Goal: Task Accomplishment & Management: Manage account settings

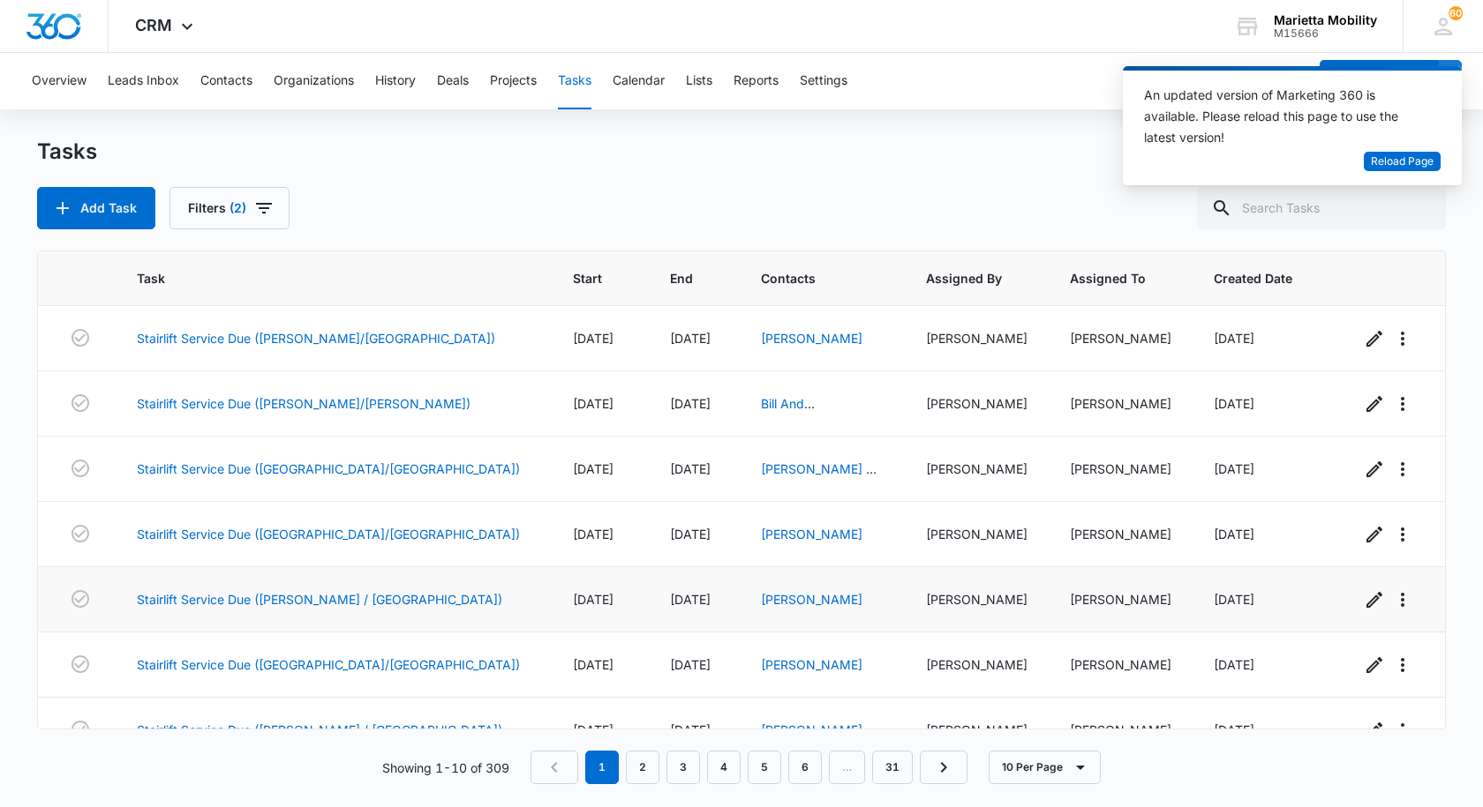
scroll to position [229, 0]
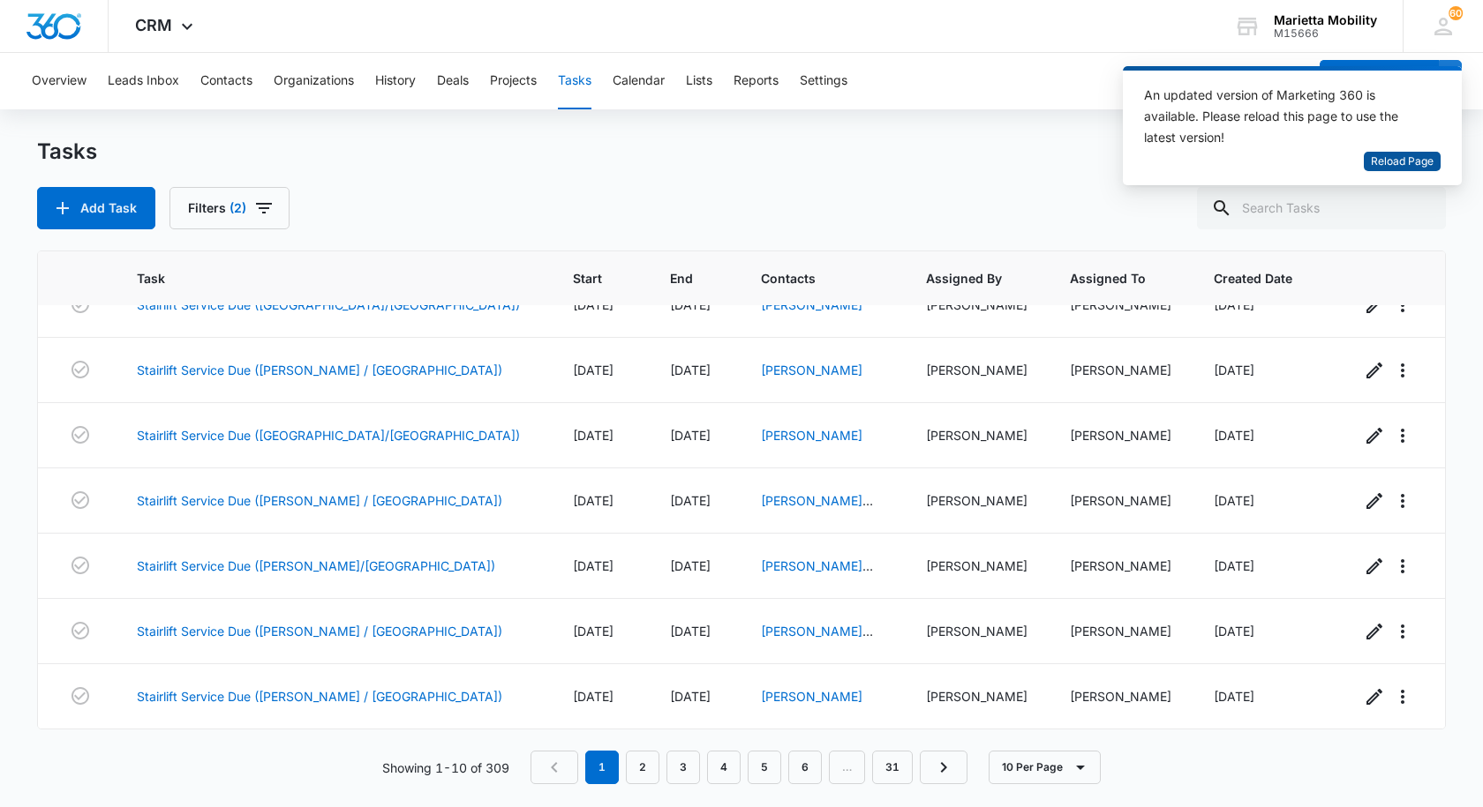
click at [1395, 168] on span "Reload Page" at bounding box center [1401, 162] width 63 height 17
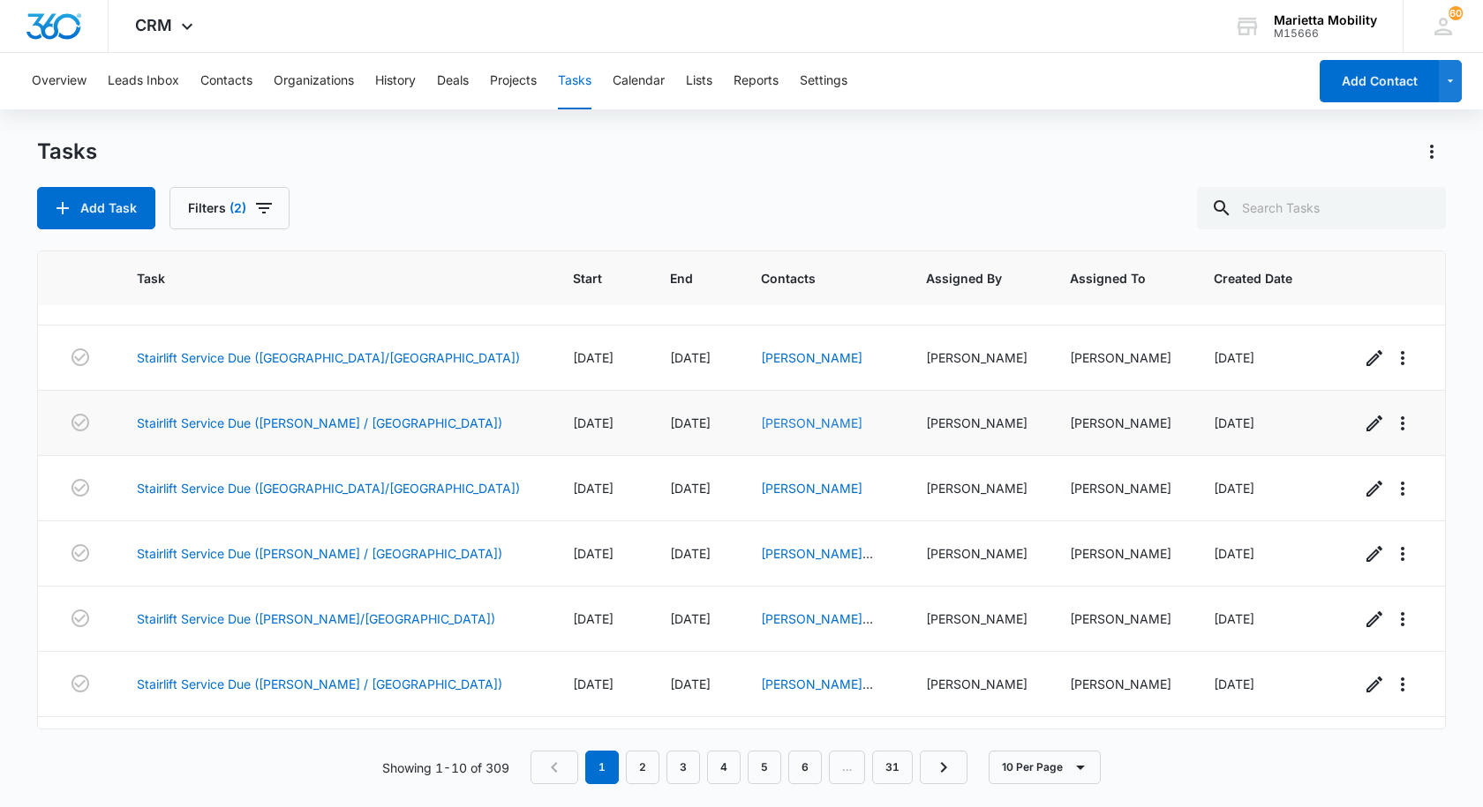
scroll to position [229, 0]
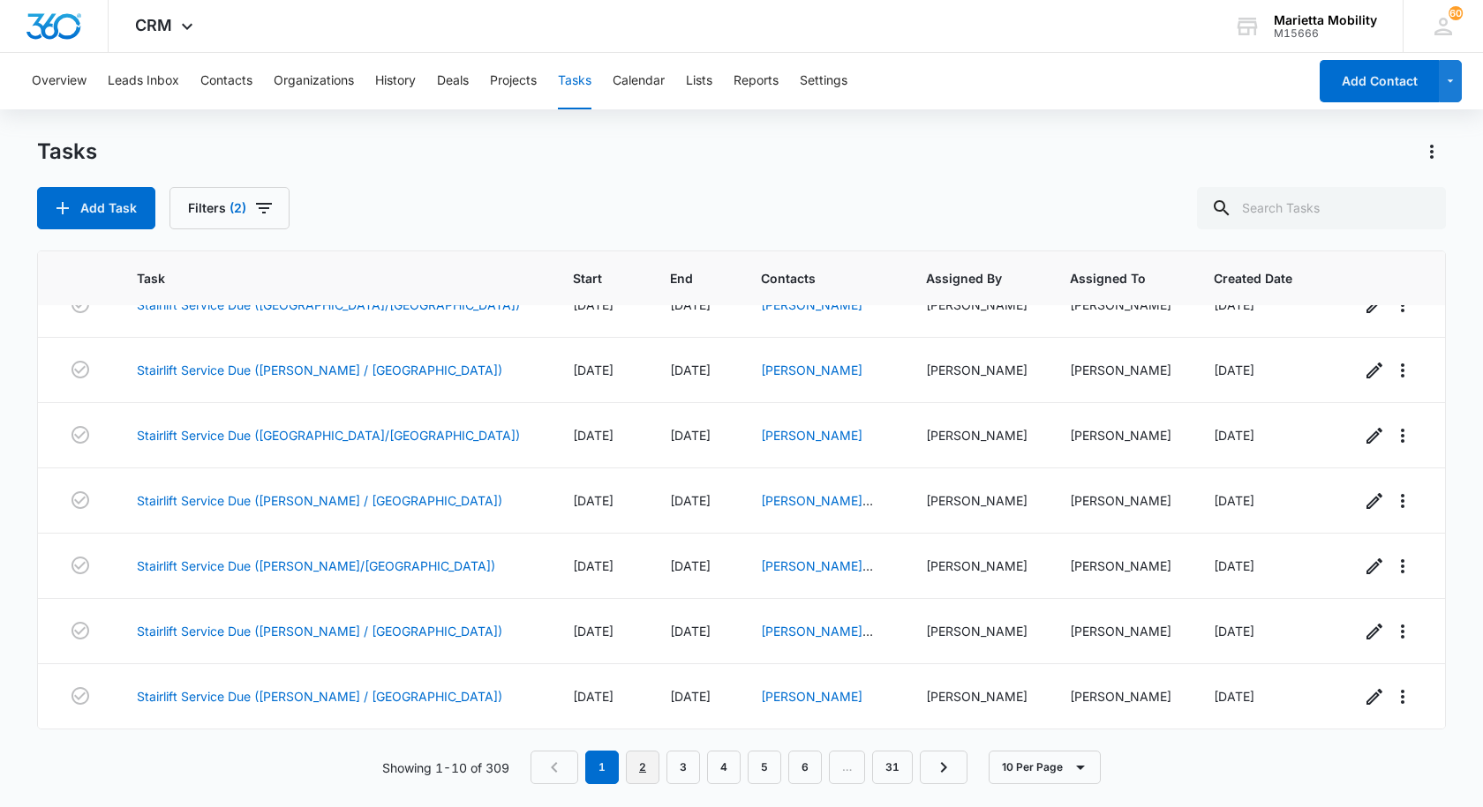
click at [635, 763] on link "2" at bounding box center [643, 768] width 34 height 34
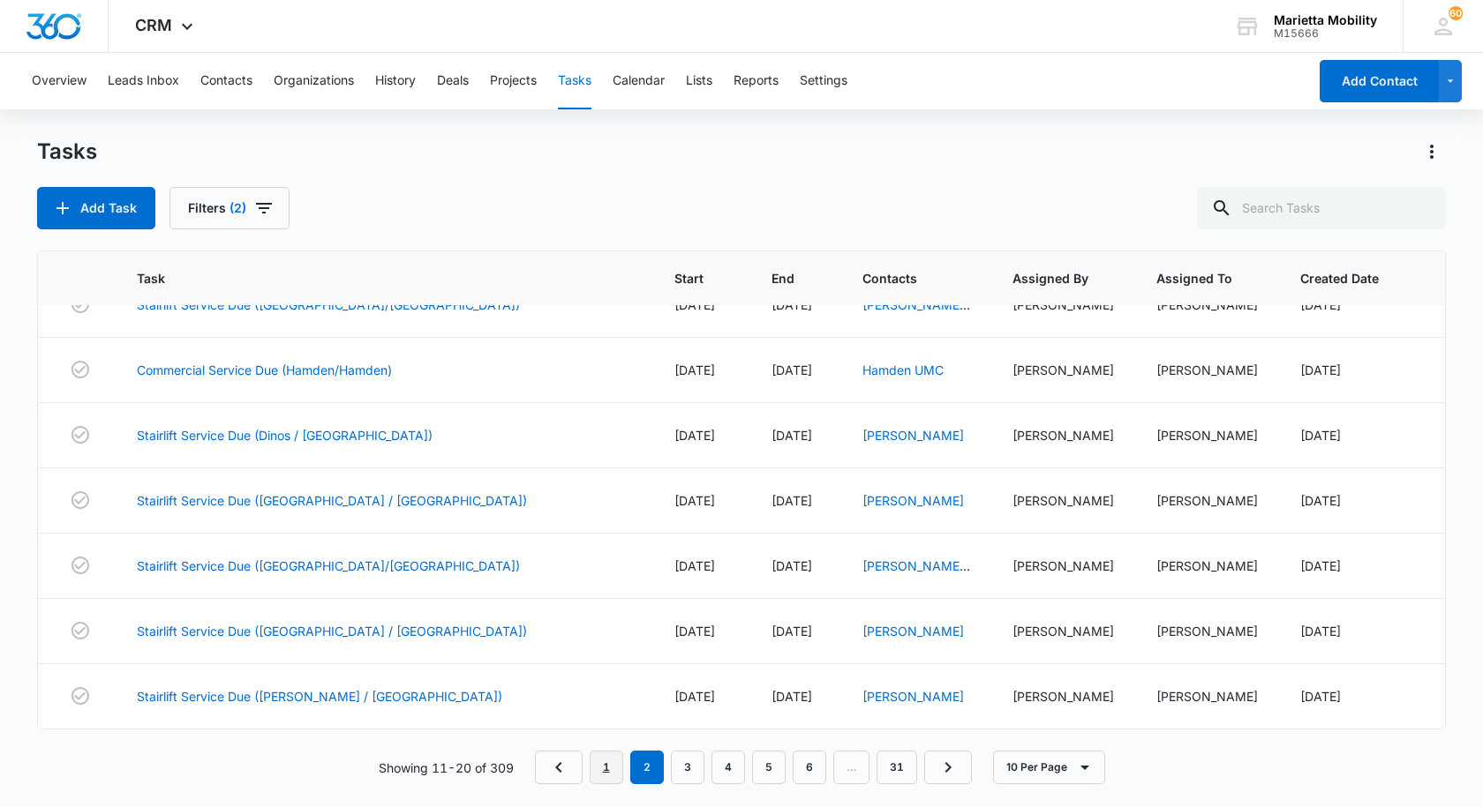
click at [609, 772] on link "1" at bounding box center [606, 768] width 34 height 34
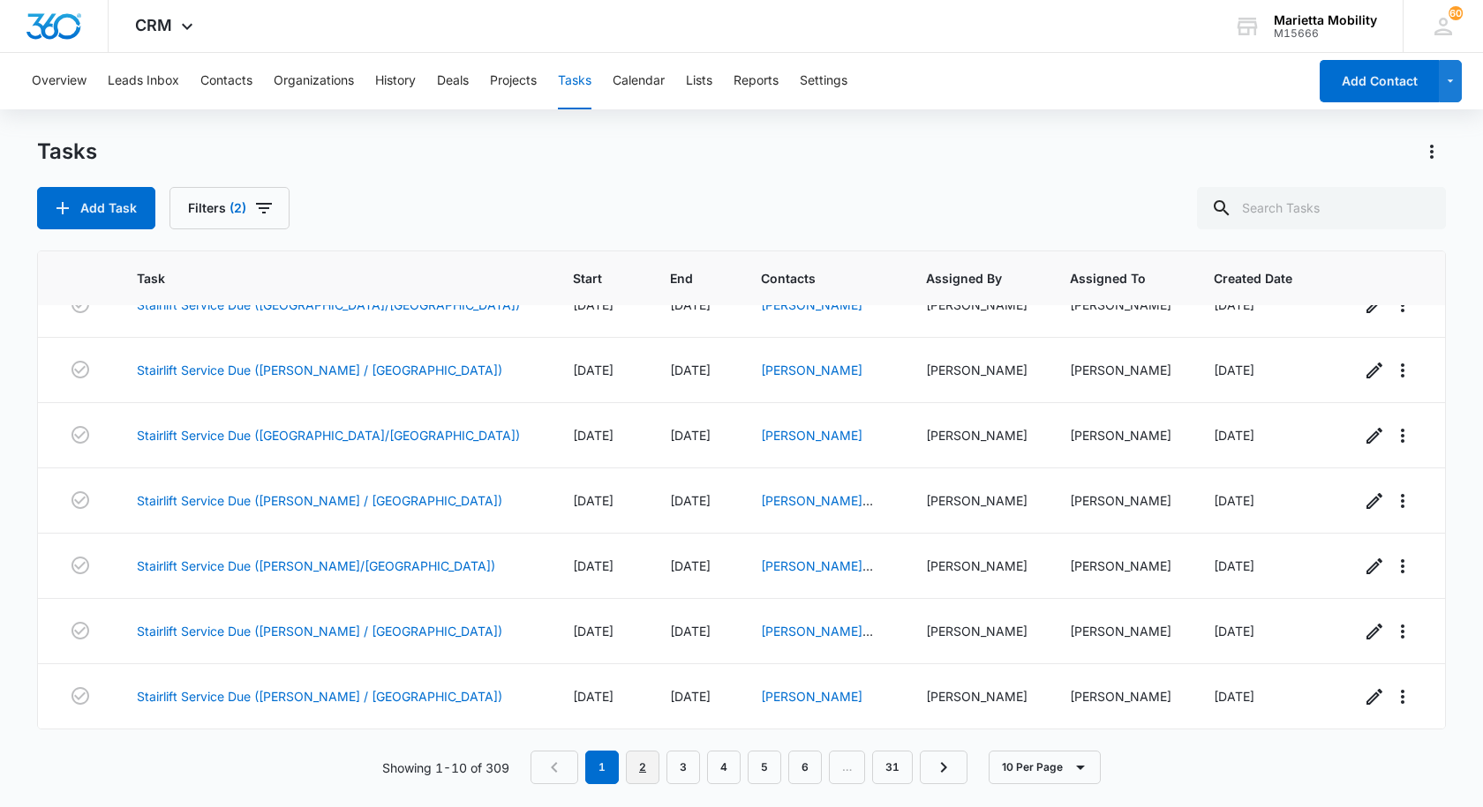
click at [652, 763] on link "2" at bounding box center [643, 768] width 34 height 34
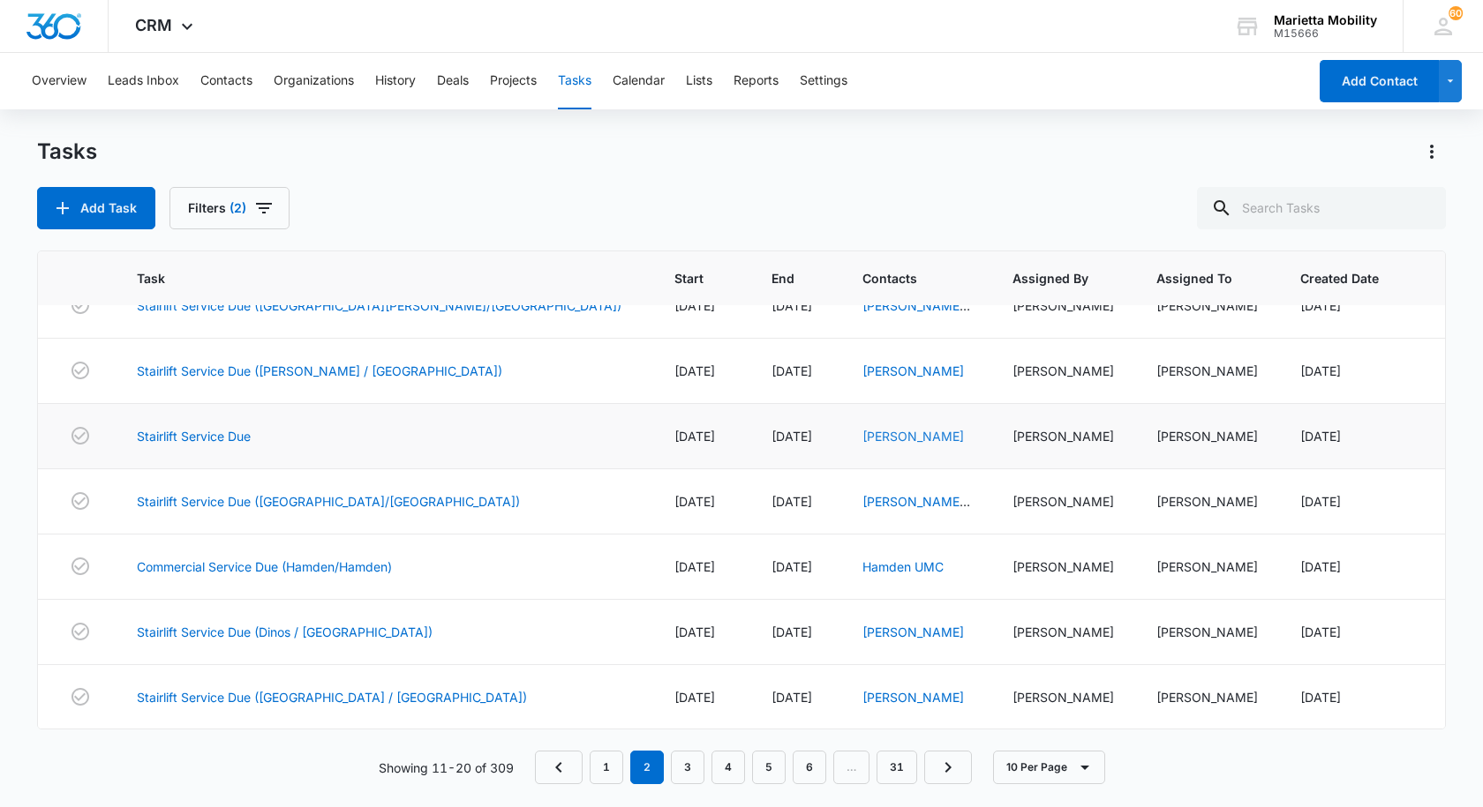
scroll to position [0, 0]
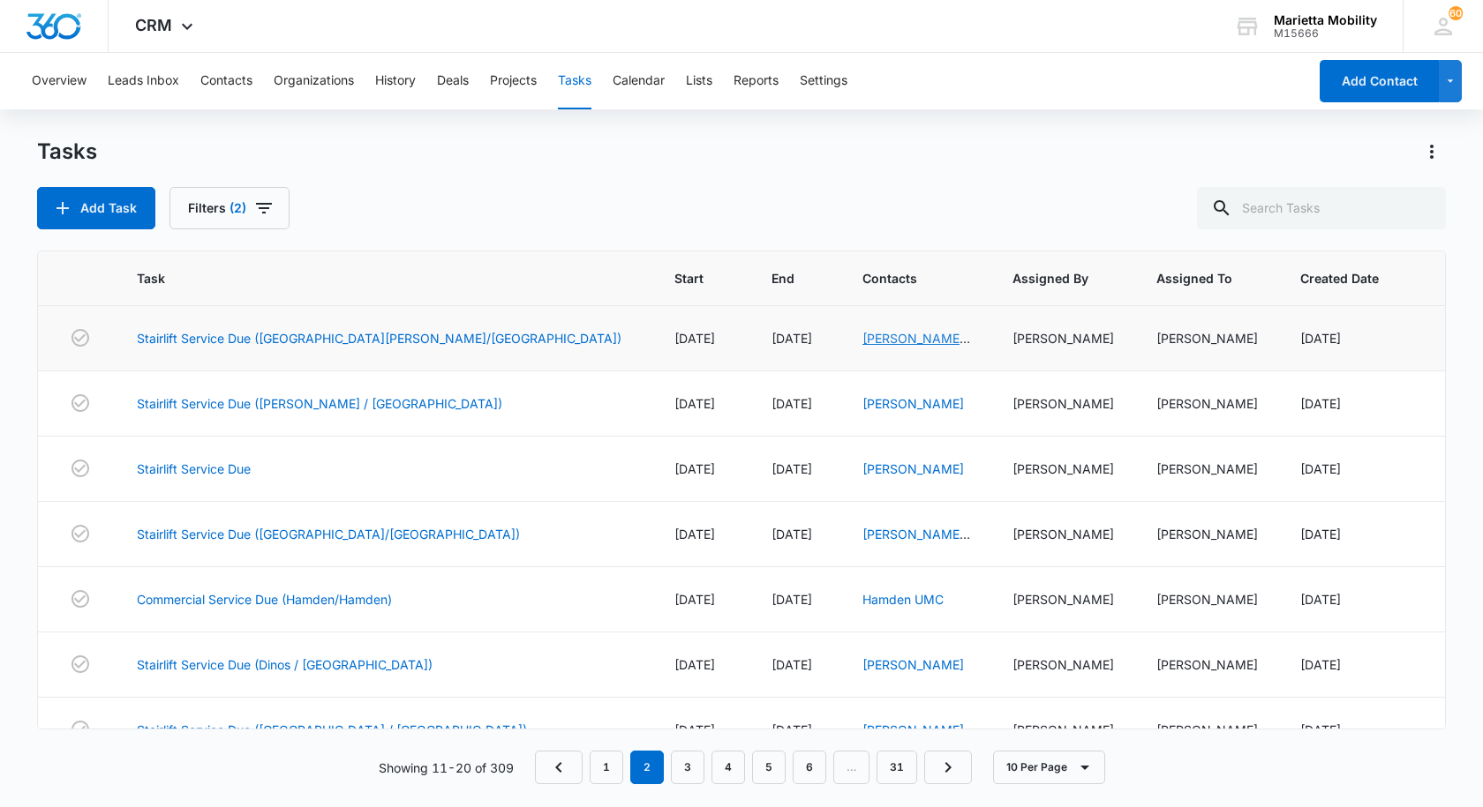
click at [862, 341] on link "Eddy & Ruth Sheppard" at bounding box center [916, 357] width 108 height 52
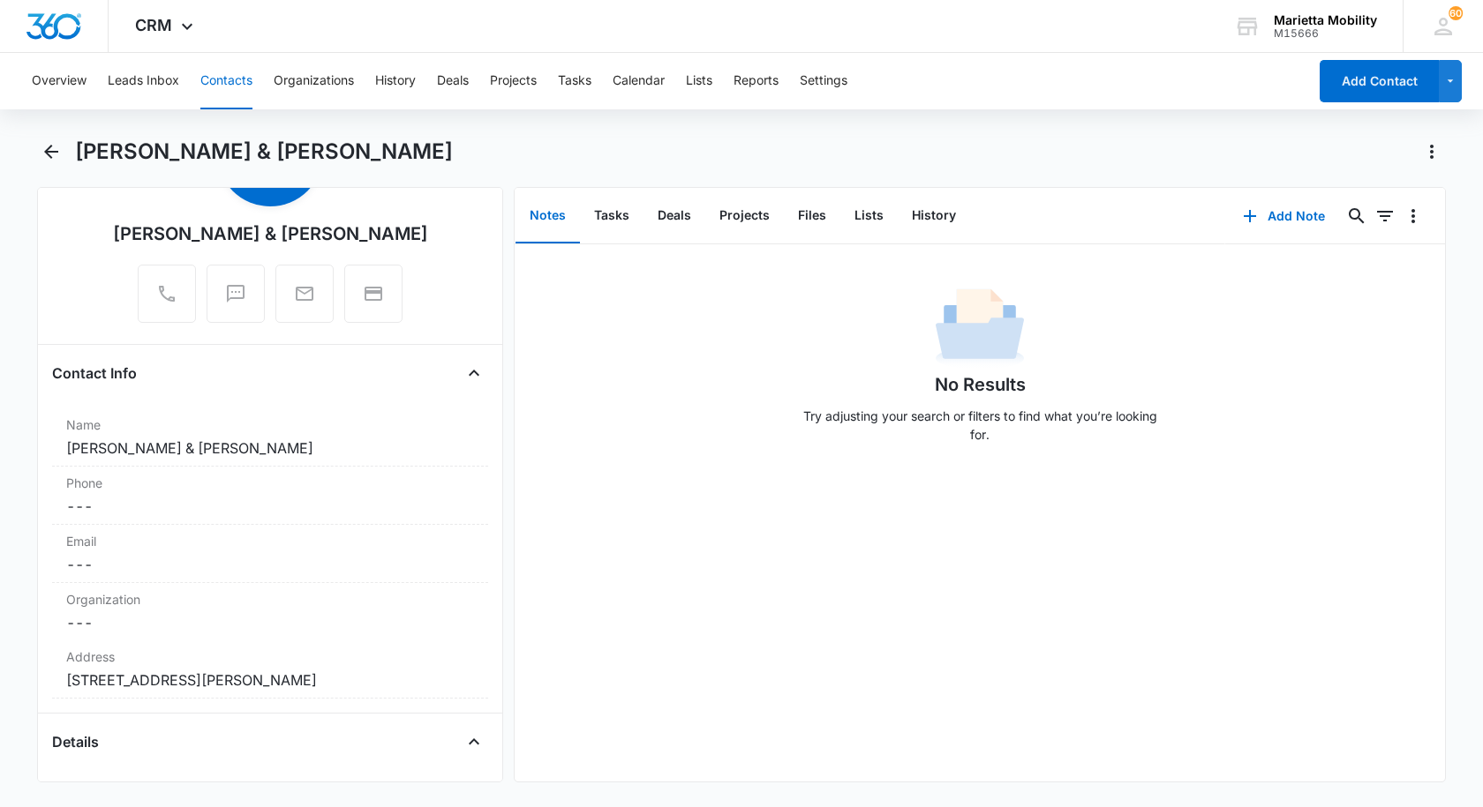
scroll to position [88, 0]
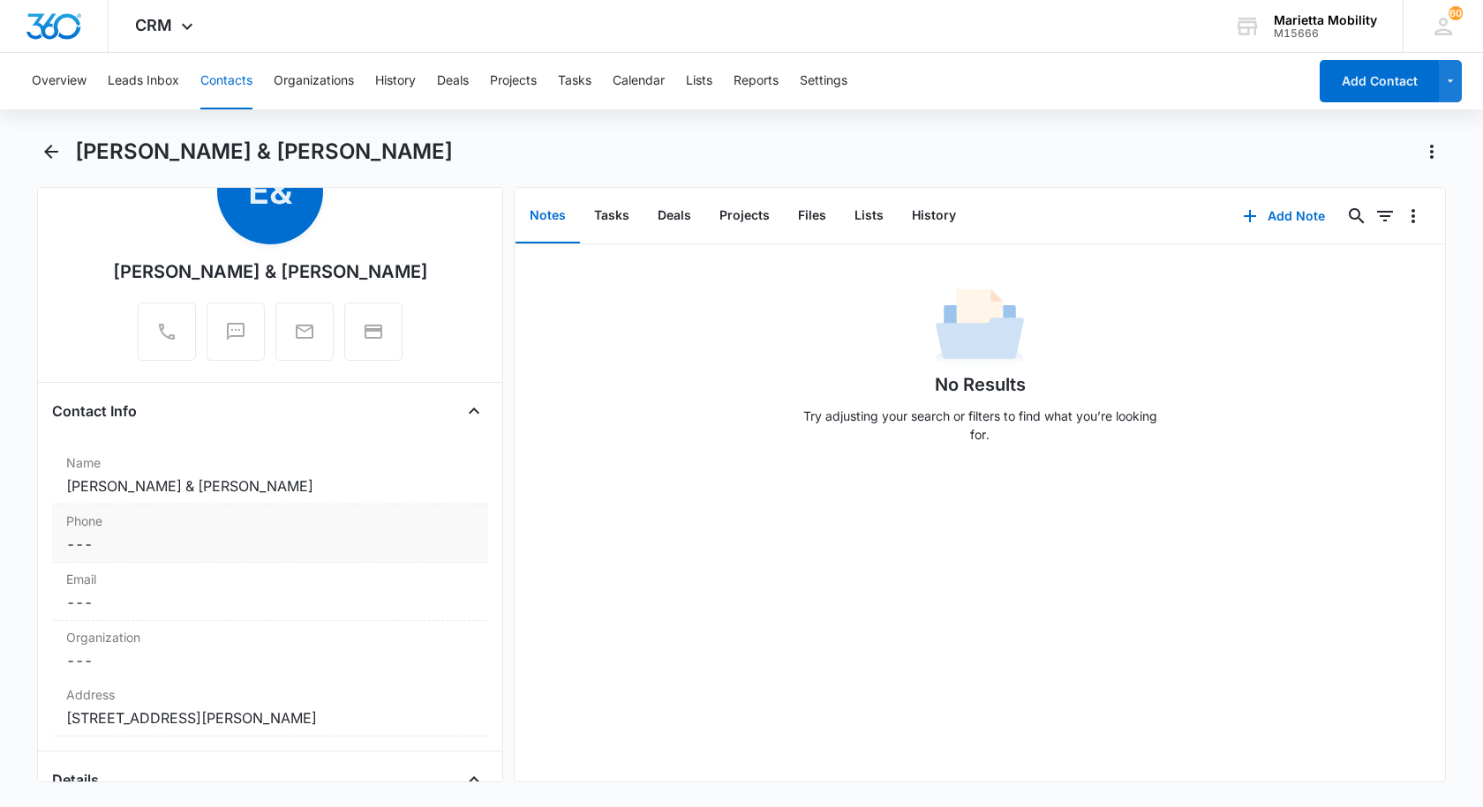
click at [116, 536] on dd "Cancel Save Changes ---" at bounding box center [270, 544] width 408 height 21
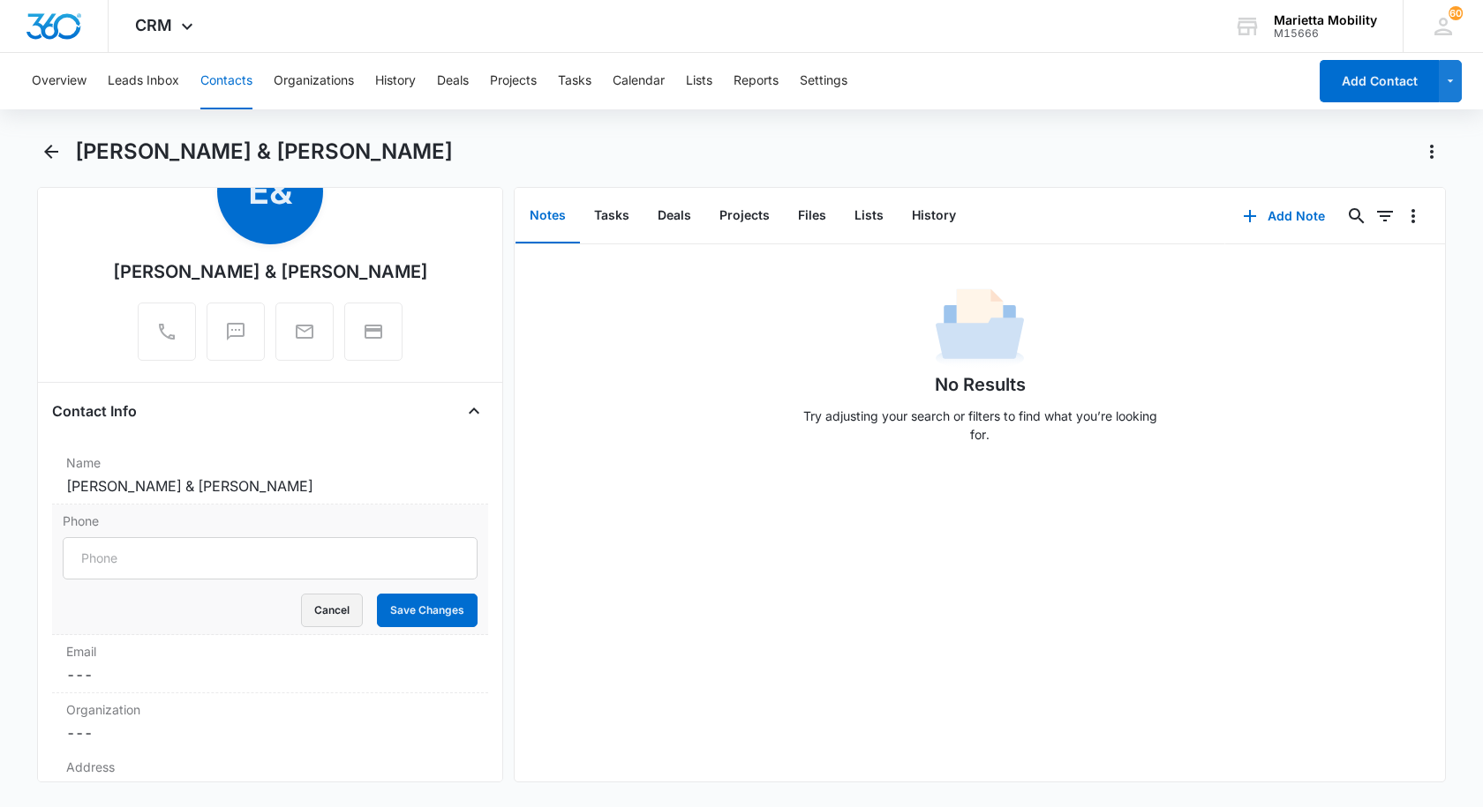
click at [328, 616] on button "Cancel" at bounding box center [332, 611] width 62 height 34
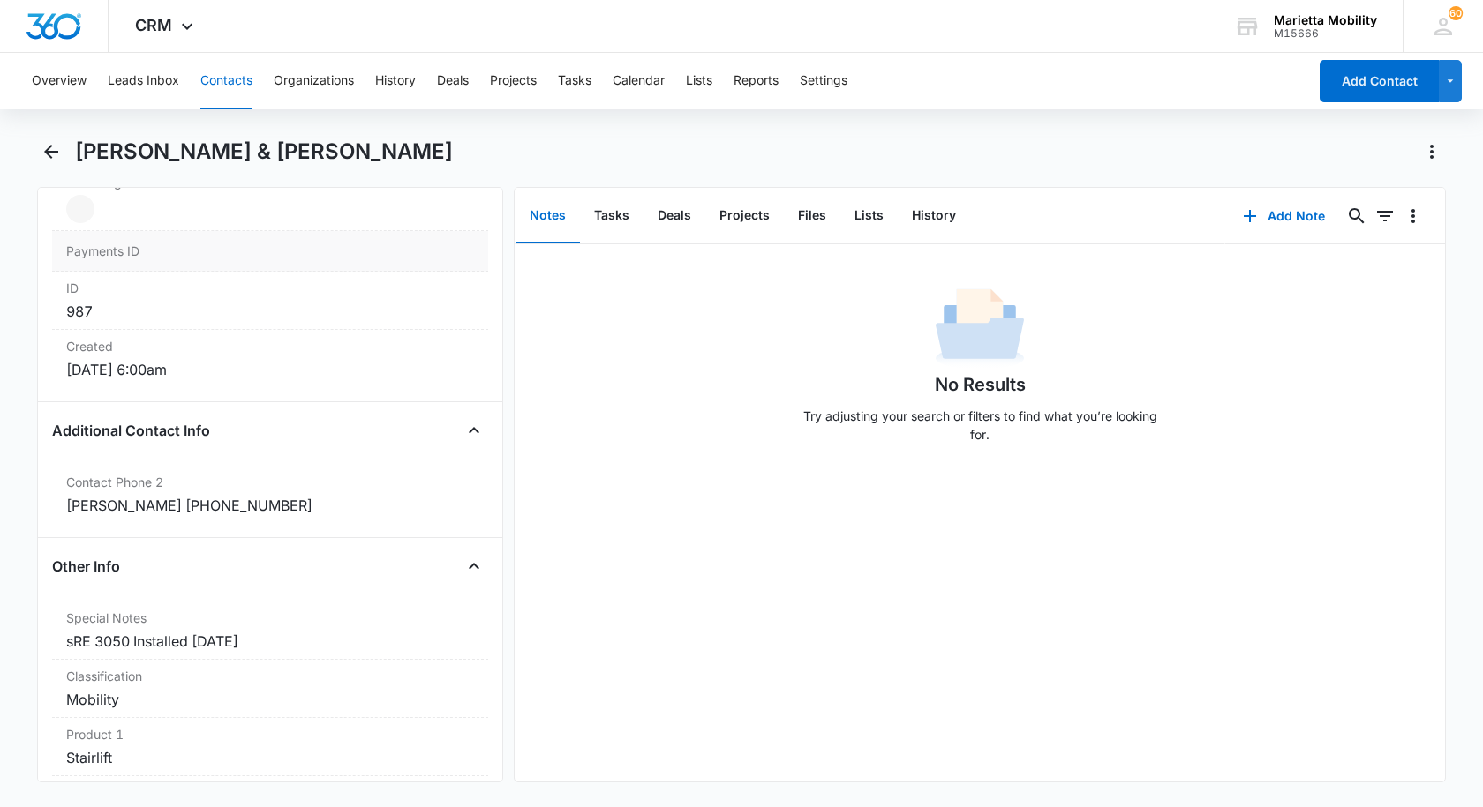
scroll to position [1147, 0]
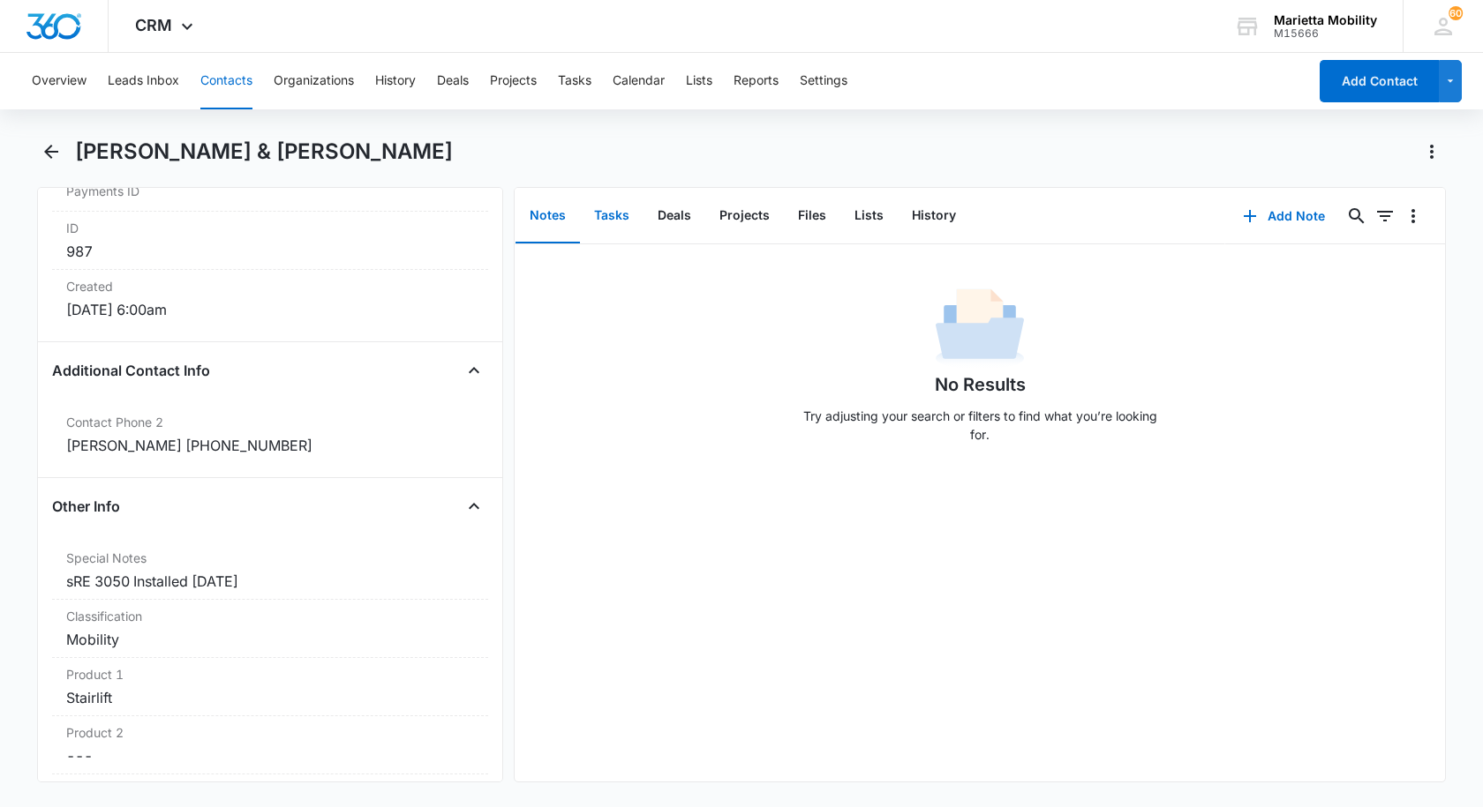
click at [616, 209] on button "Tasks" at bounding box center [612, 216] width 64 height 55
